Goal: Find contact information: Find contact information

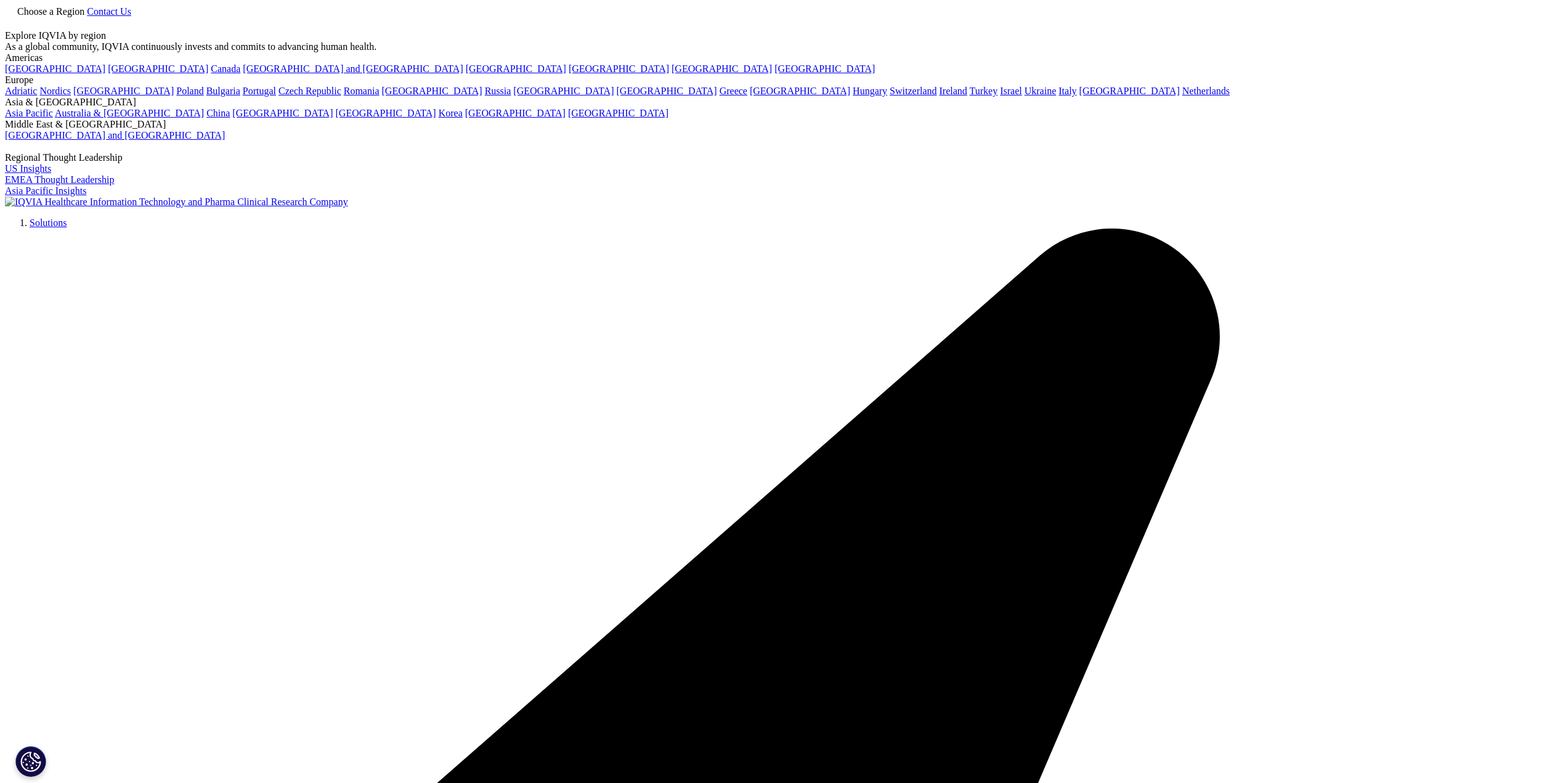
scroll to position [555, 0]
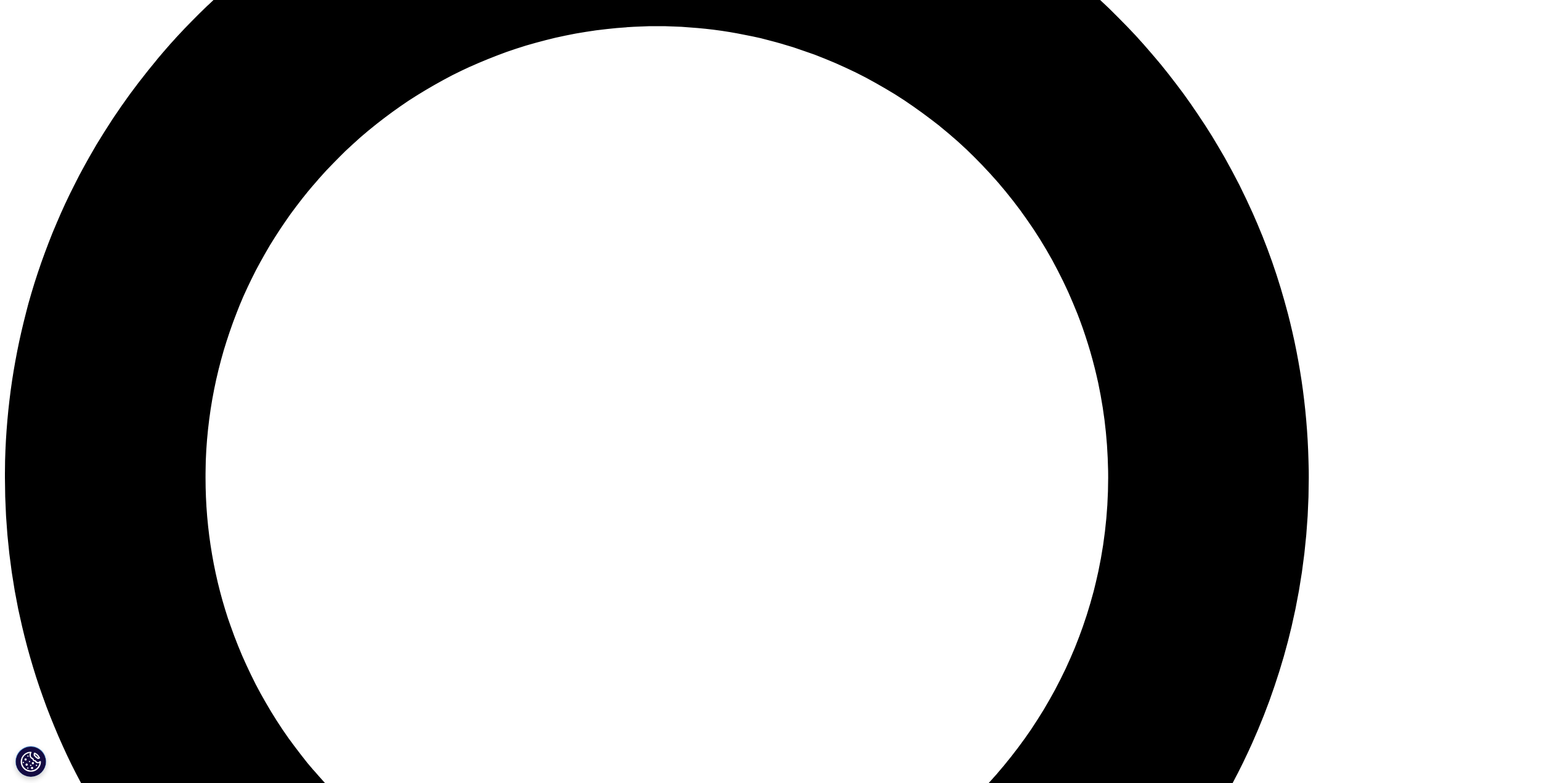
scroll to position [1784, 0]
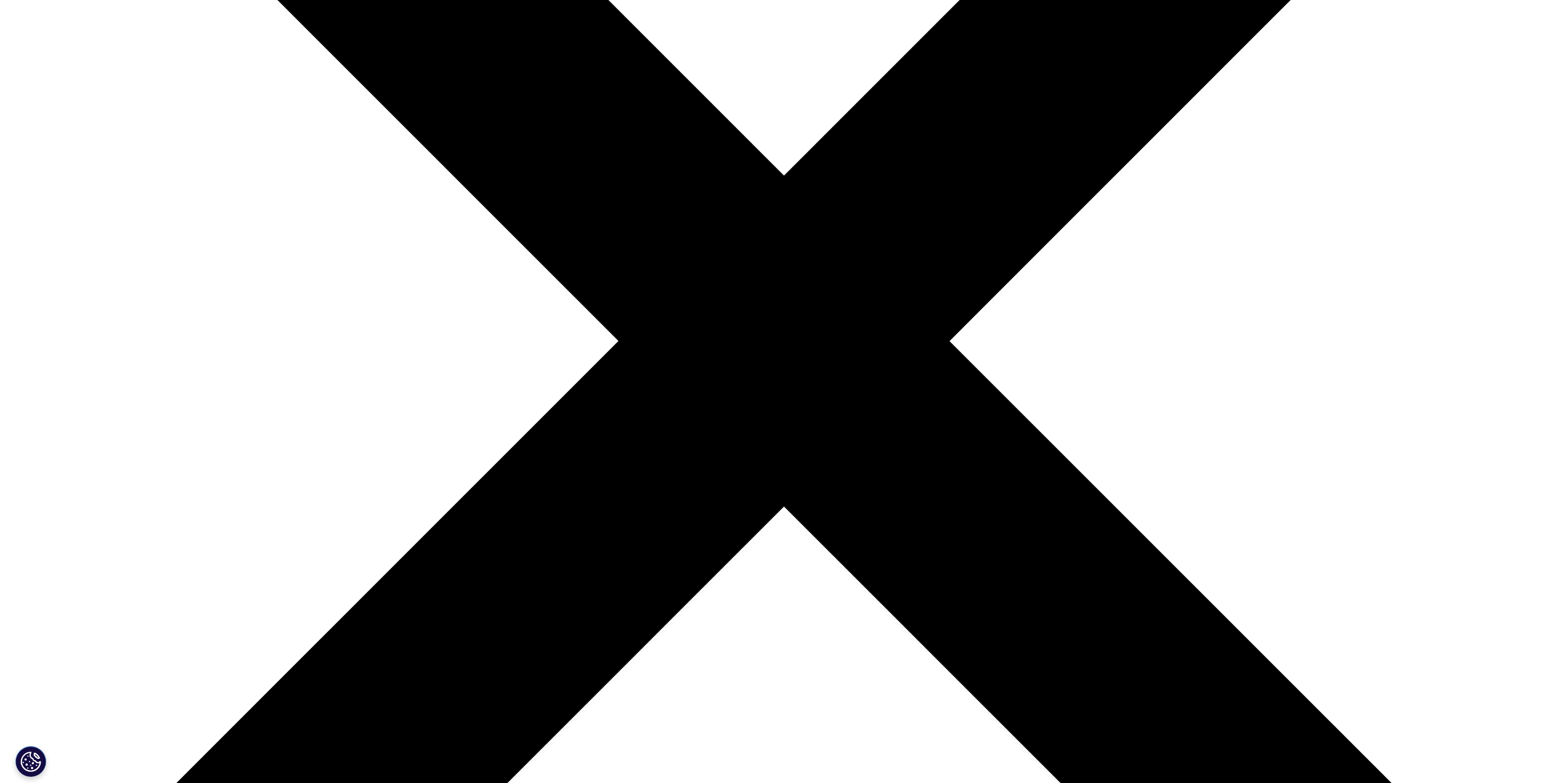
scroll to position [921, 0]
